Goal: Information Seeking & Learning: Learn about a topic

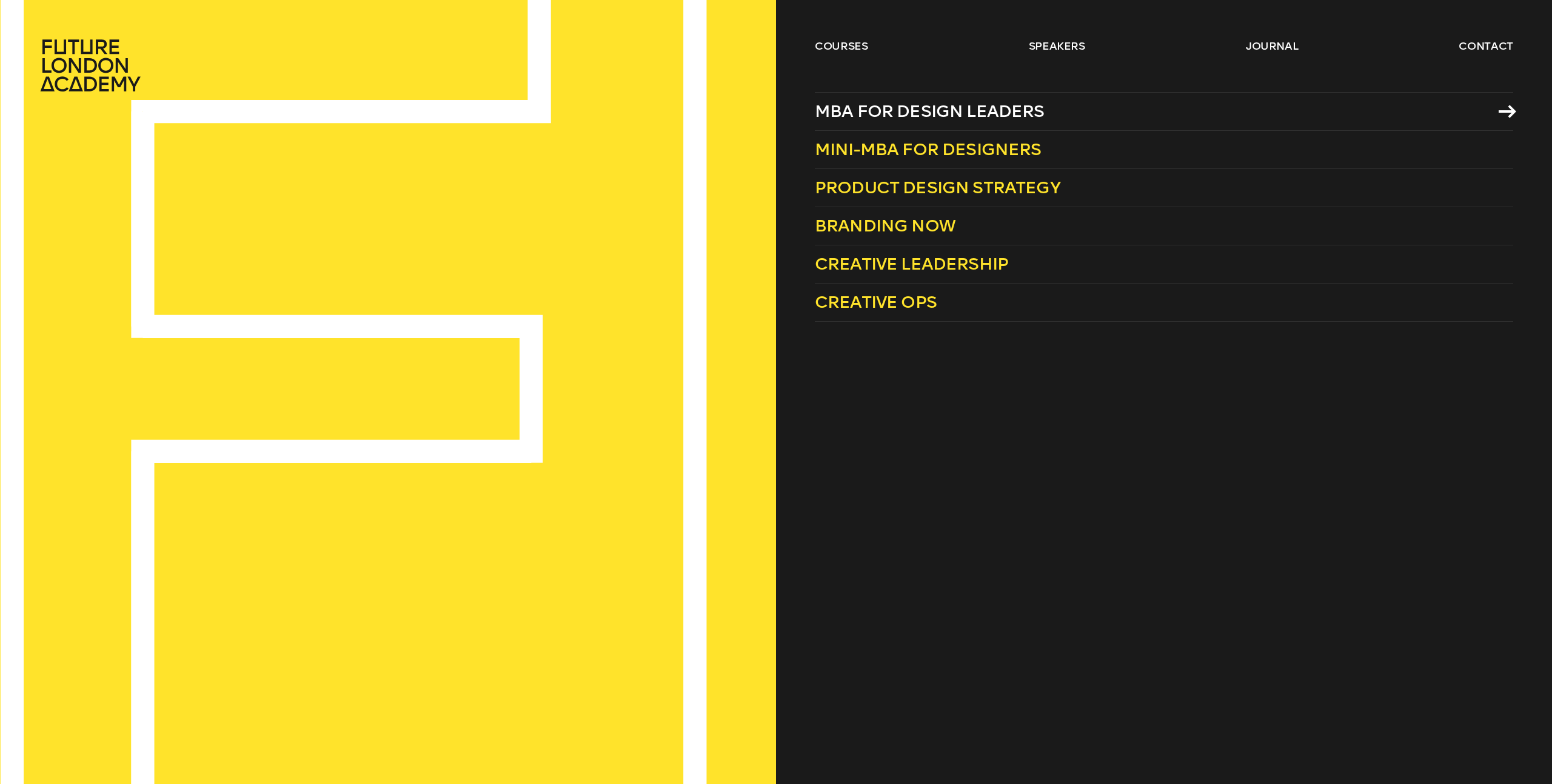
click at [860, 105] on span "MBA for Design Leaders" at bounding box center [929, 111] width 230 height 20
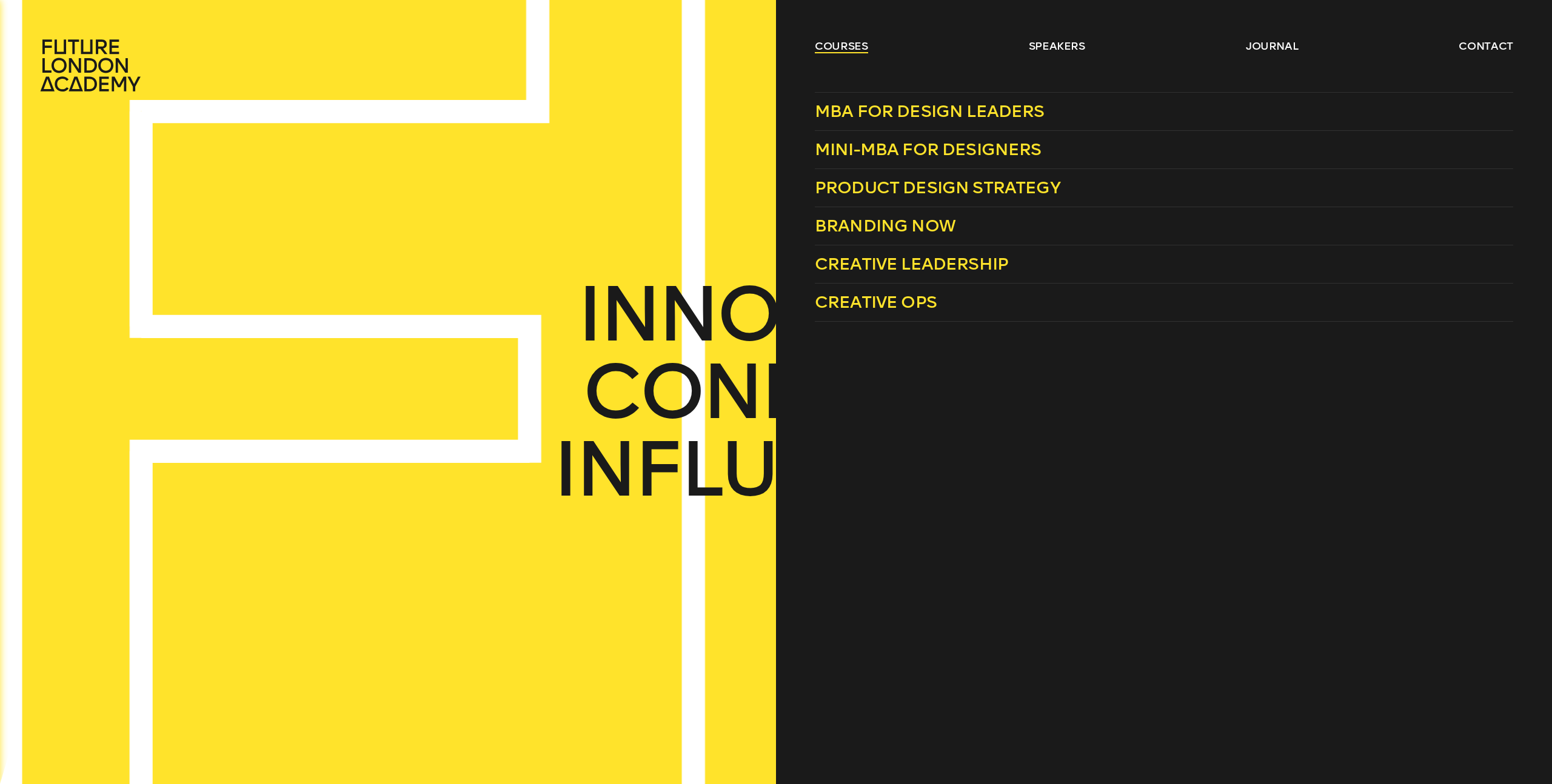
click at [864, 47] on link "courses" at bounding box center [841, 46] width 53 height 15
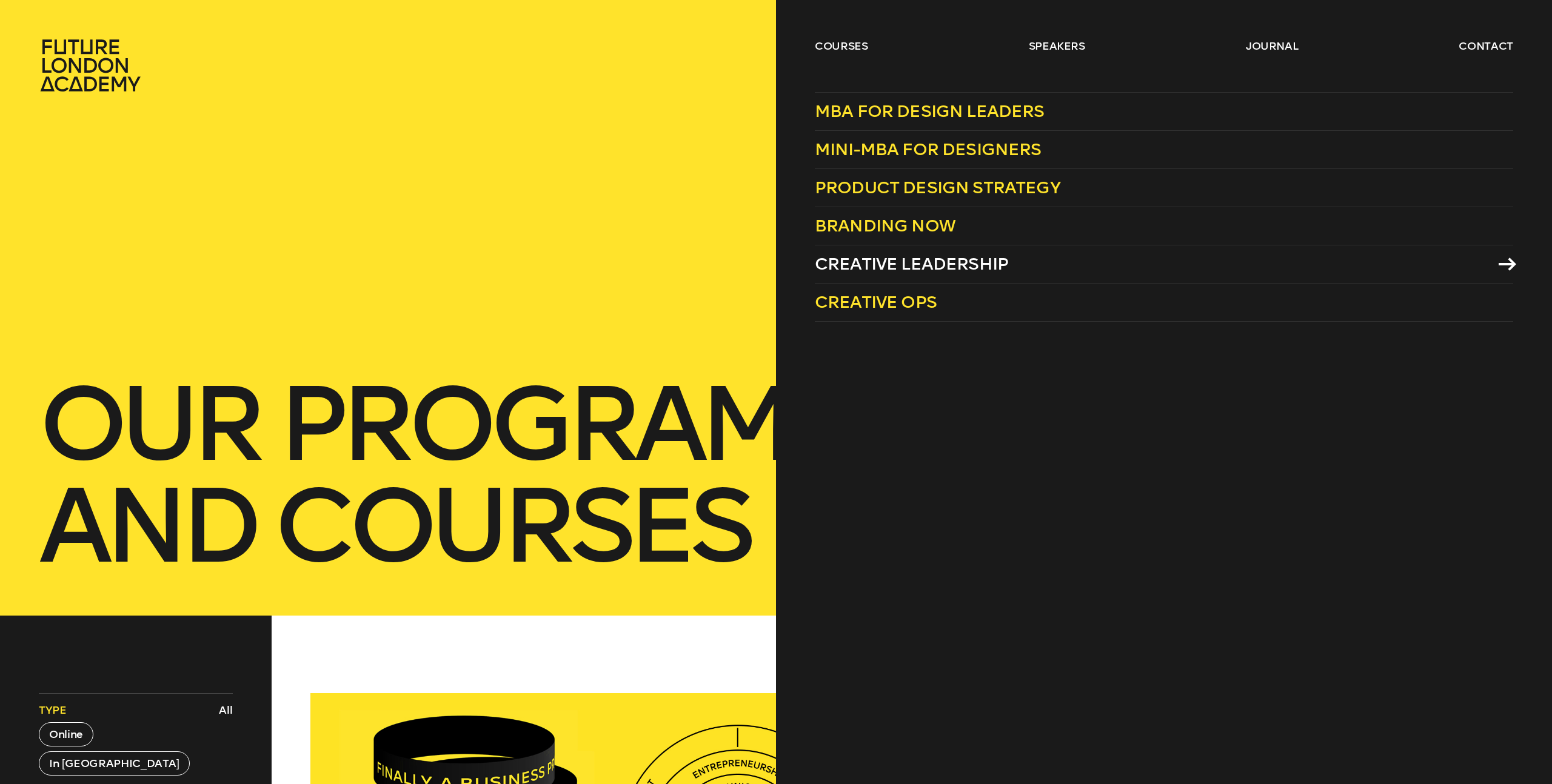
click at [888, 262] on span "Creative Leadership" at bounding box center [911, 264] width 194 height 20
click at [851, 43] on link "courses" at bounding box center [841, 46] width 53 height 15
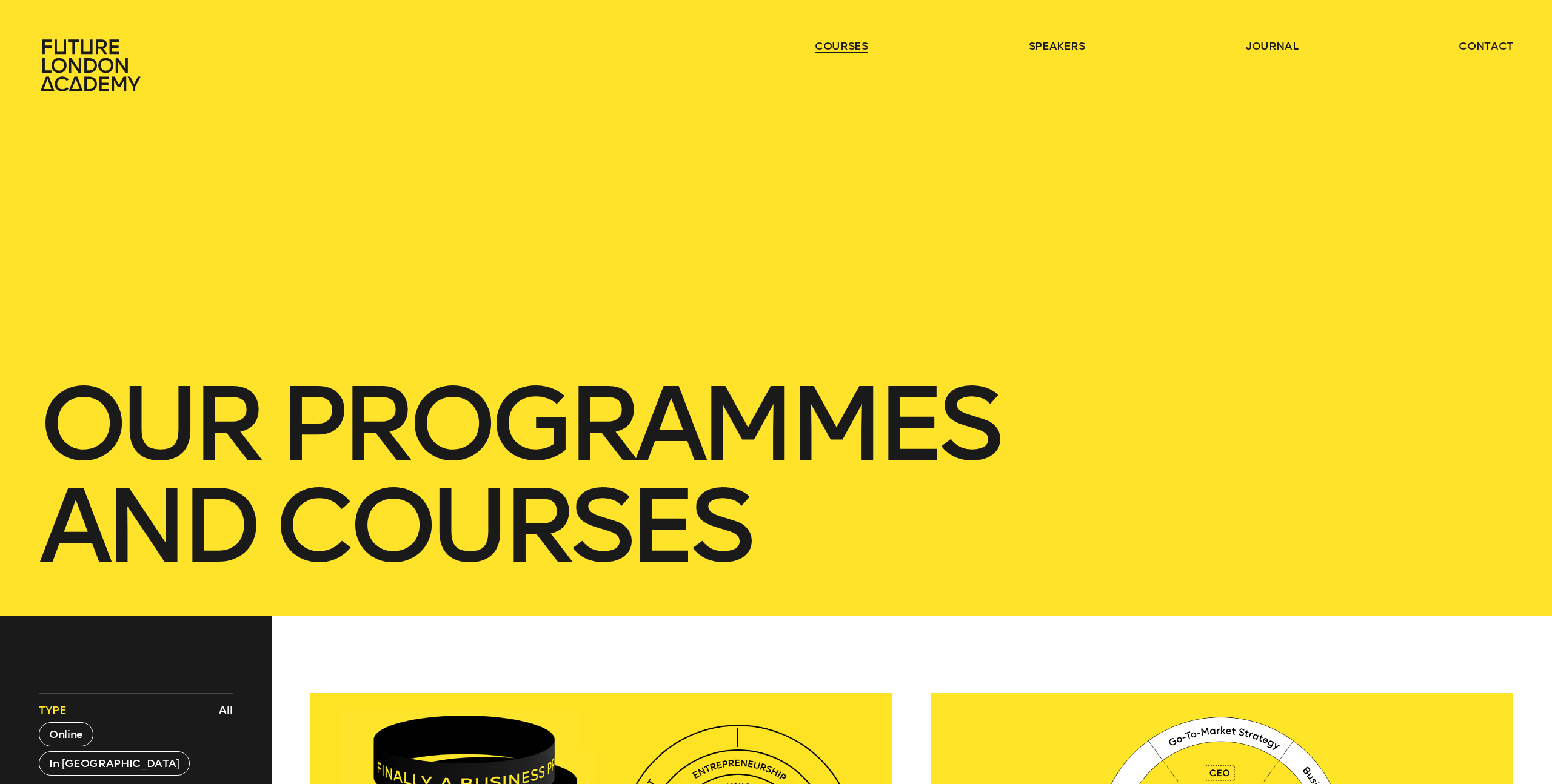
click at [851, 43] on link "courses" at bounding box center [841, 46] width 53 height 15
click at [847, 52] on link "courses" at bounding box center [841, 46] width 53 height 15
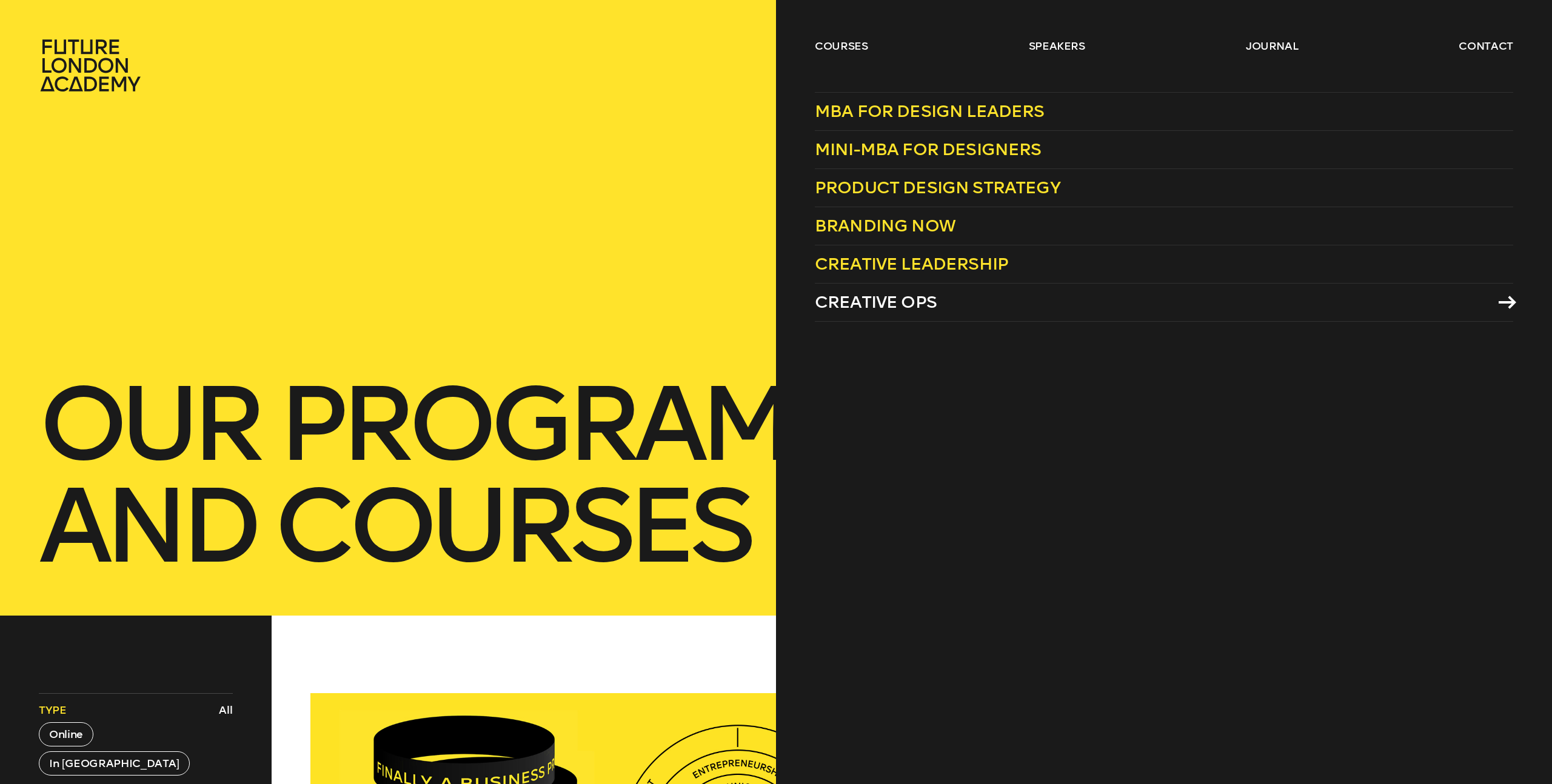
click at [875, 298] on span "Creative Ops" at bounding box center [875, 302] width 122 height 20
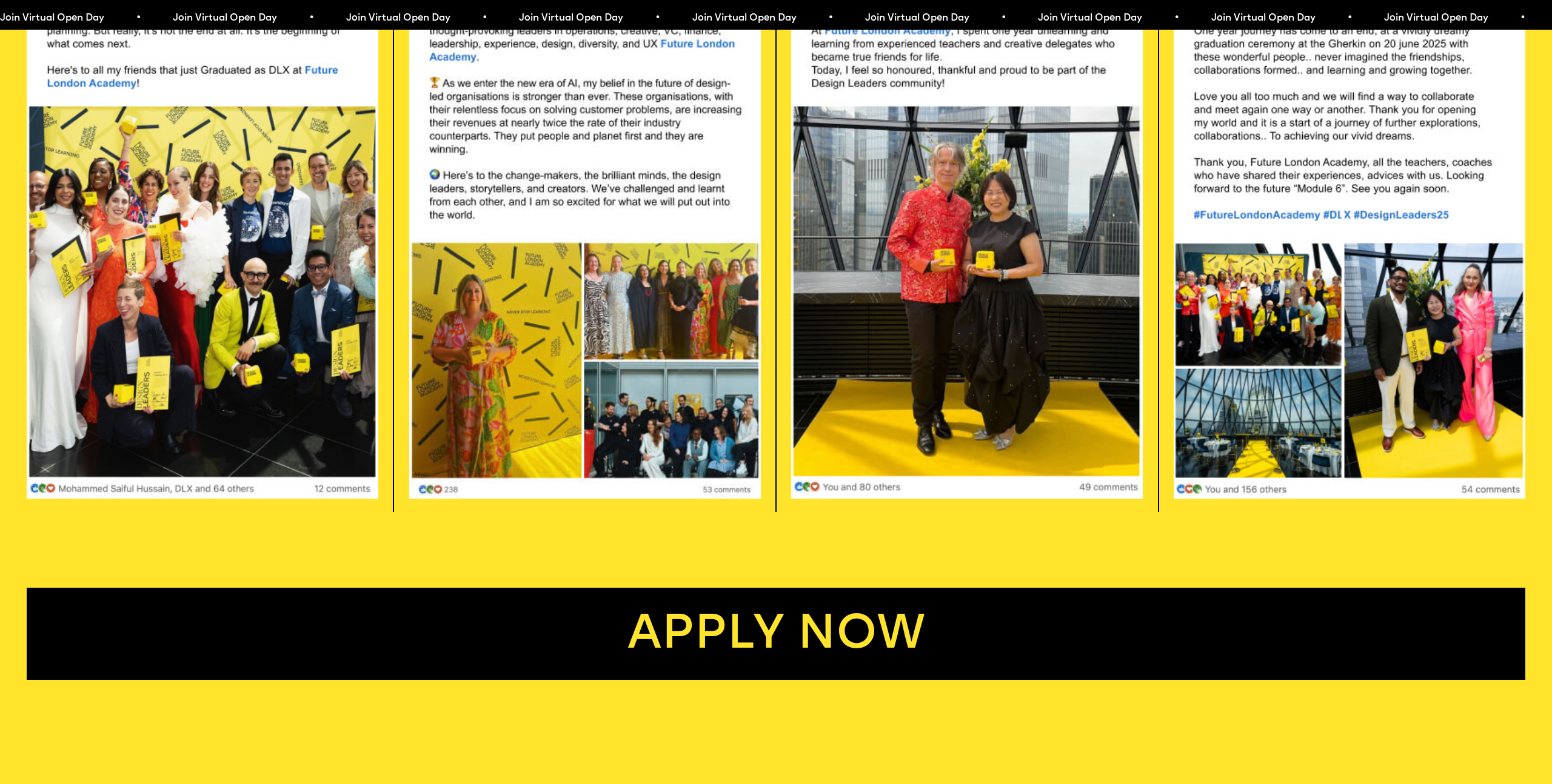
scroll to position [4650, 0]
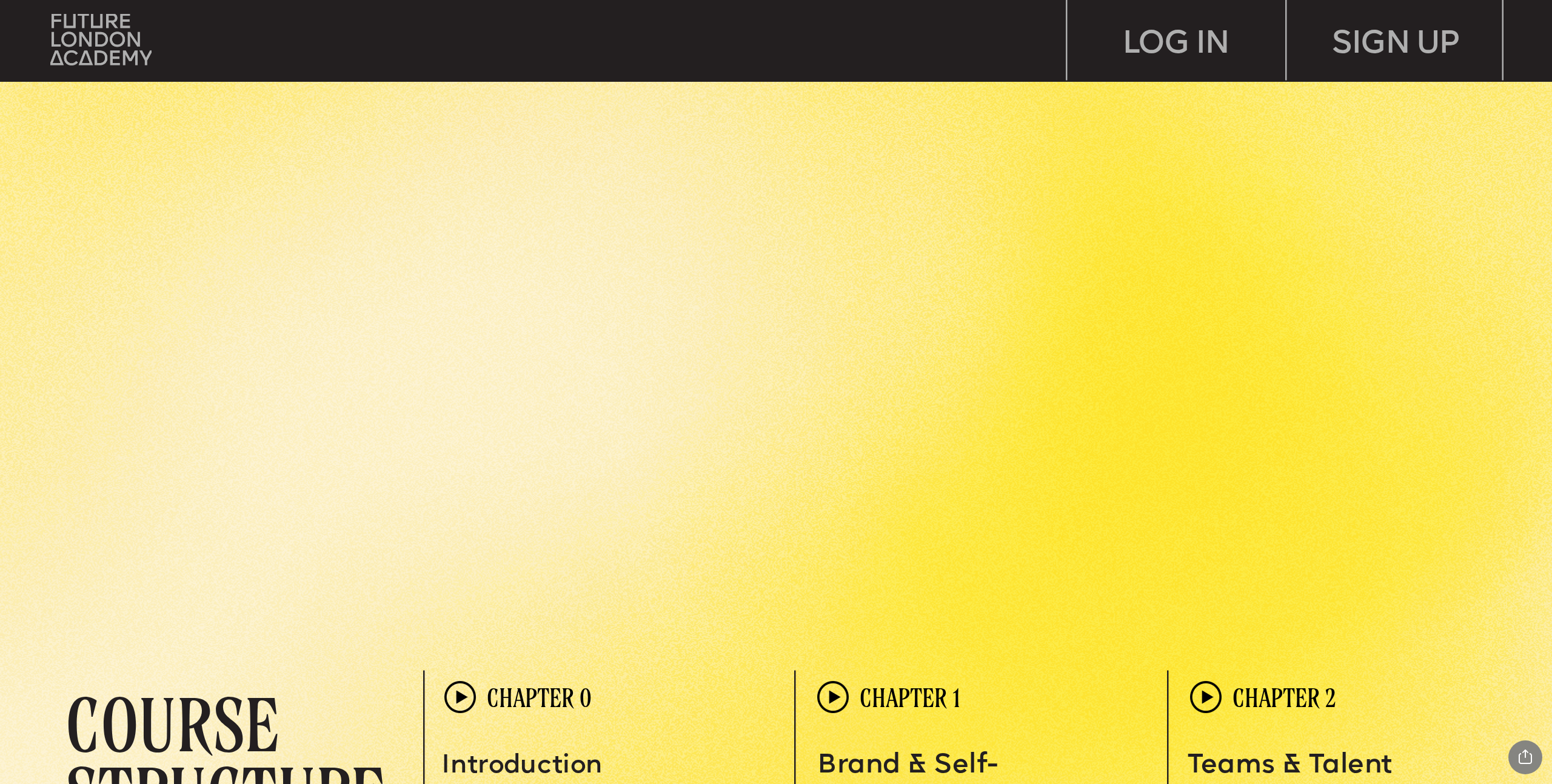
scroll to position [3976, 0]
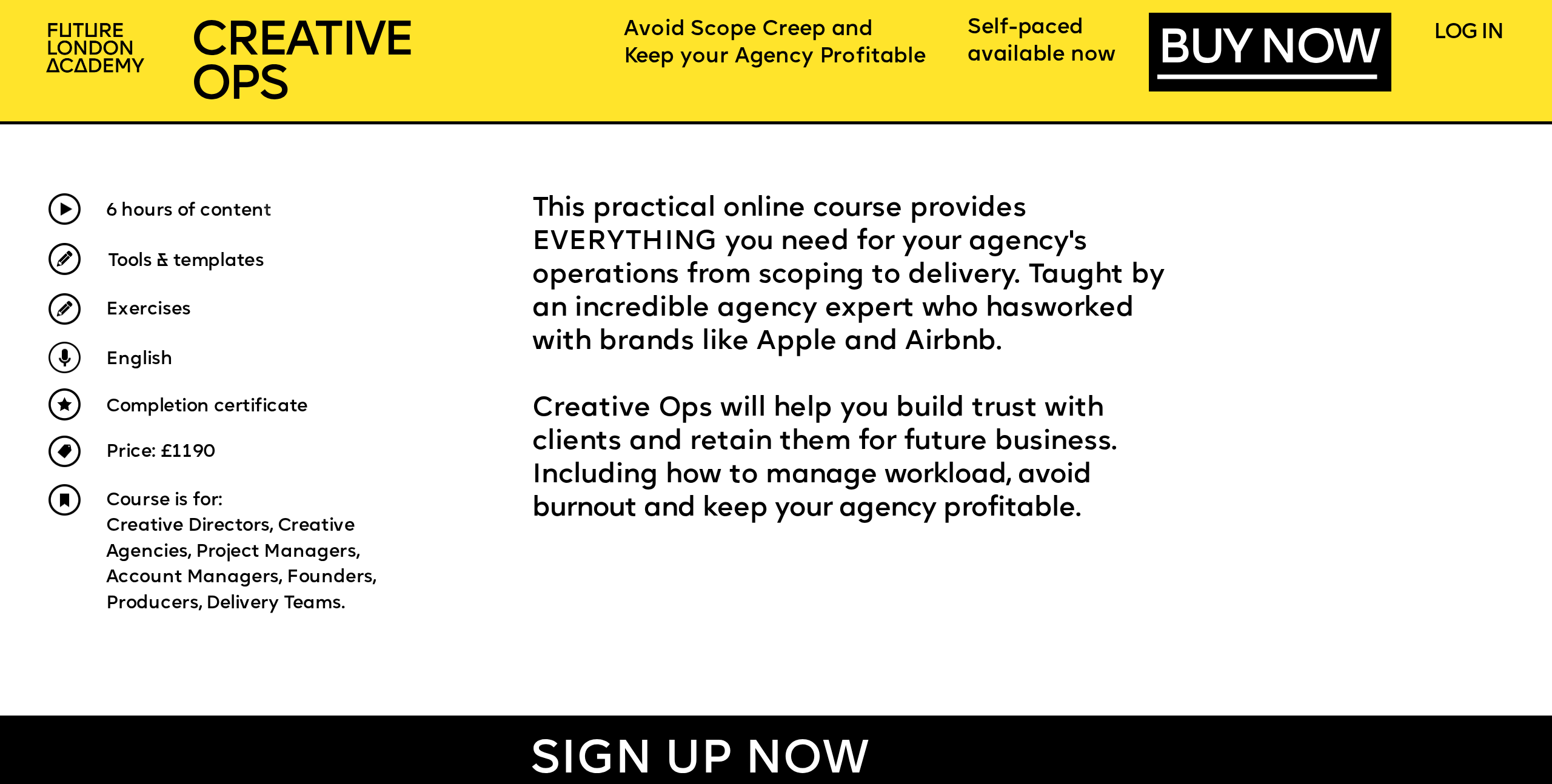
scroll to position [872, 0]
